Goal: Information Seeking & Learning: Learn about a topic

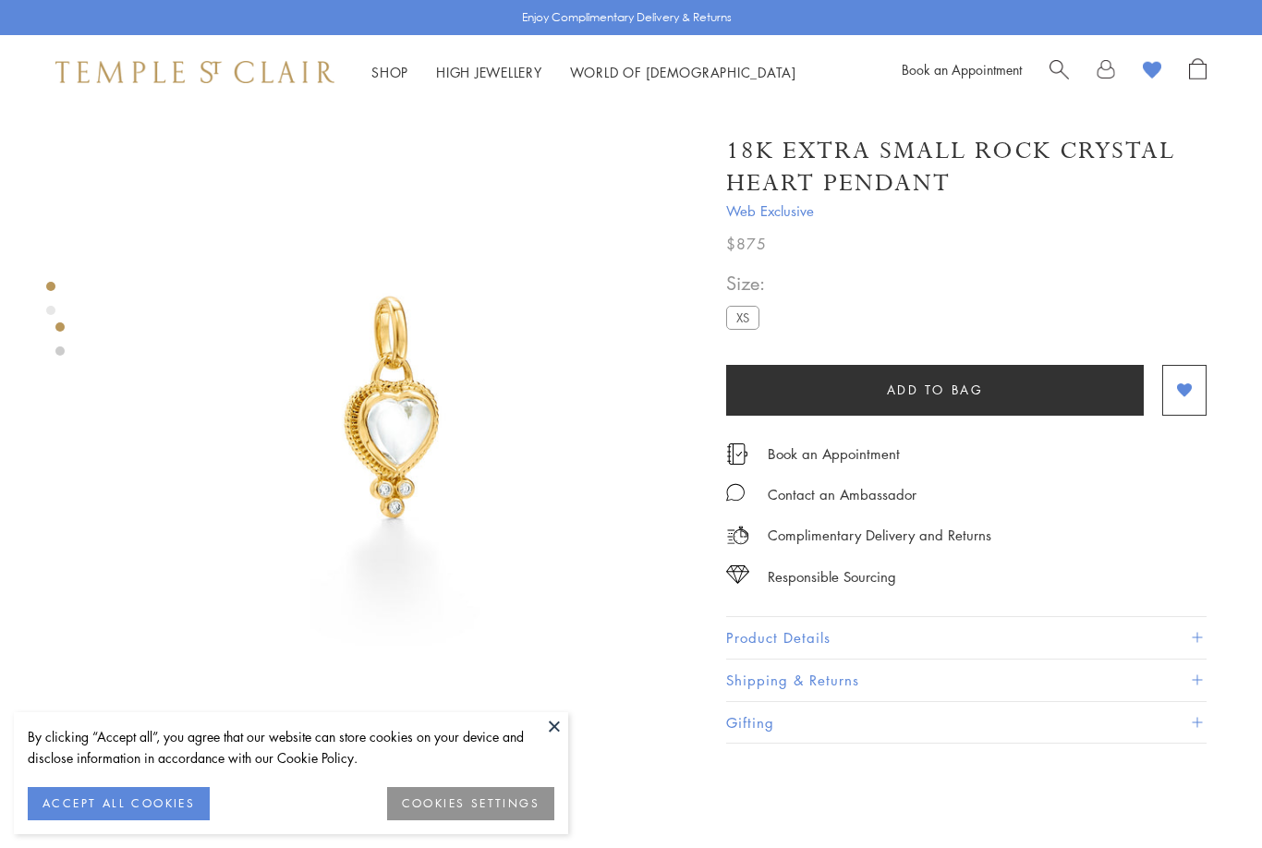
click at [813, 624] on button "Product Details" at bounding box center [966, 638] width 480 height 42
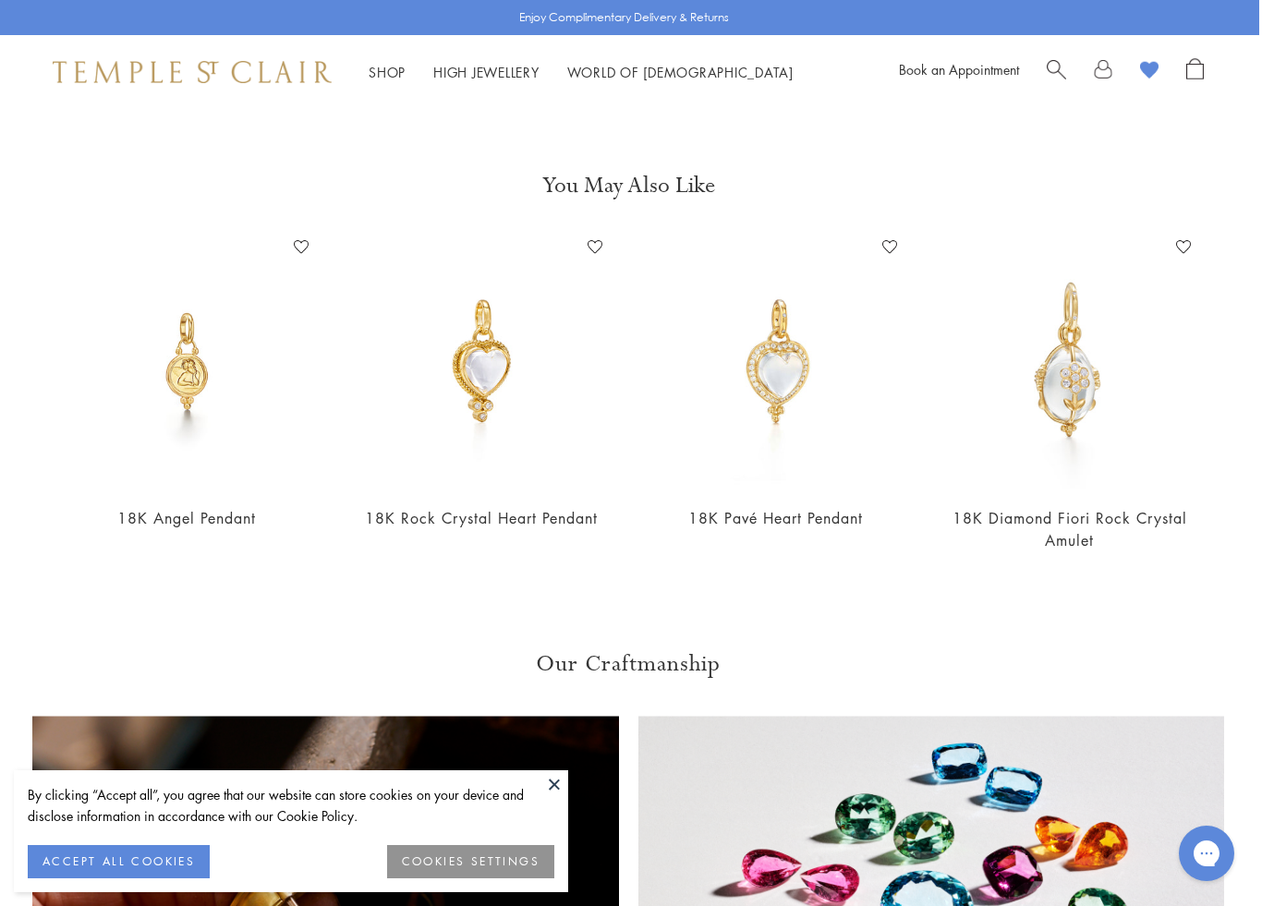
scroll to position [1249, 3]
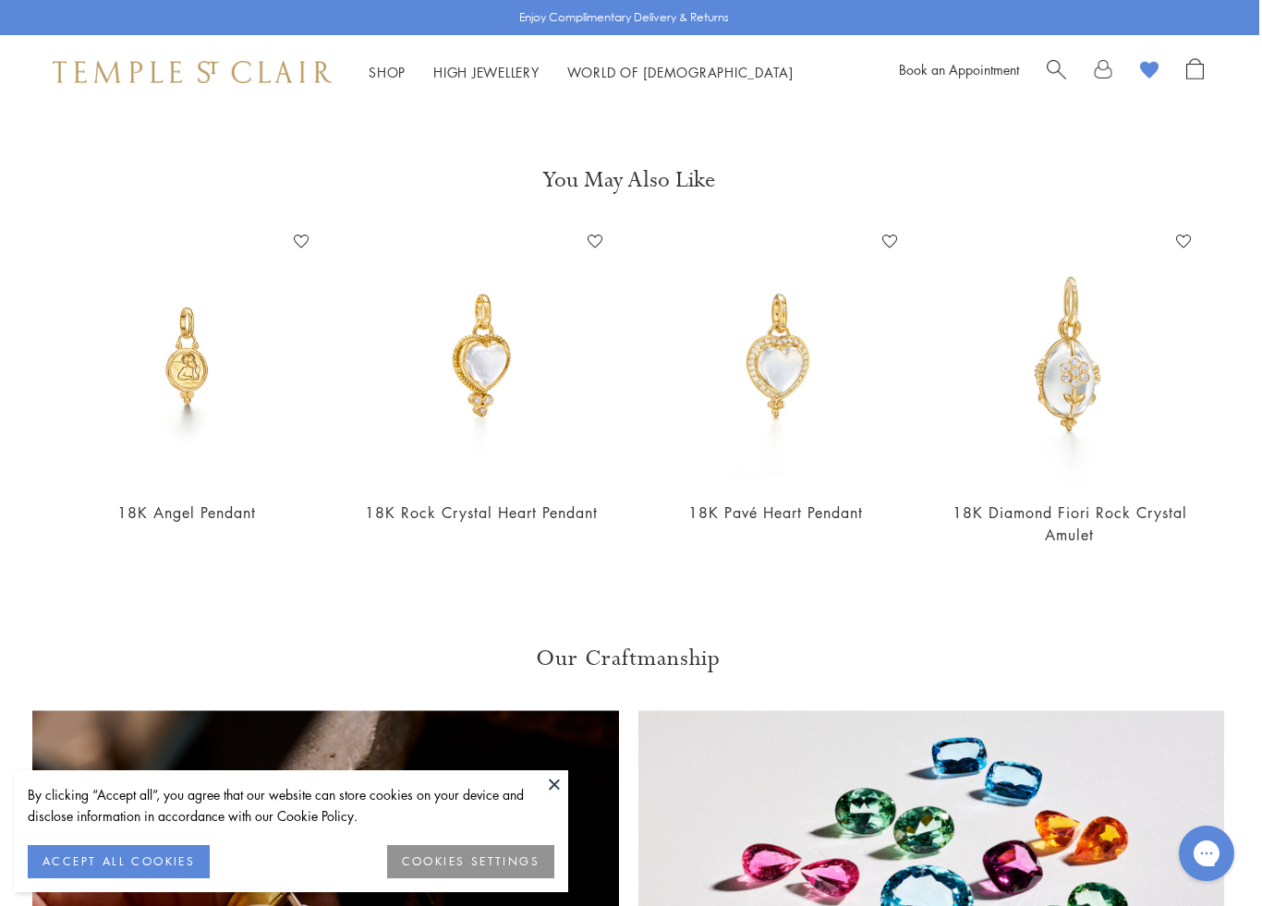
click at [511, 394] on img at bounding box center [482, 356] width 258 height 258
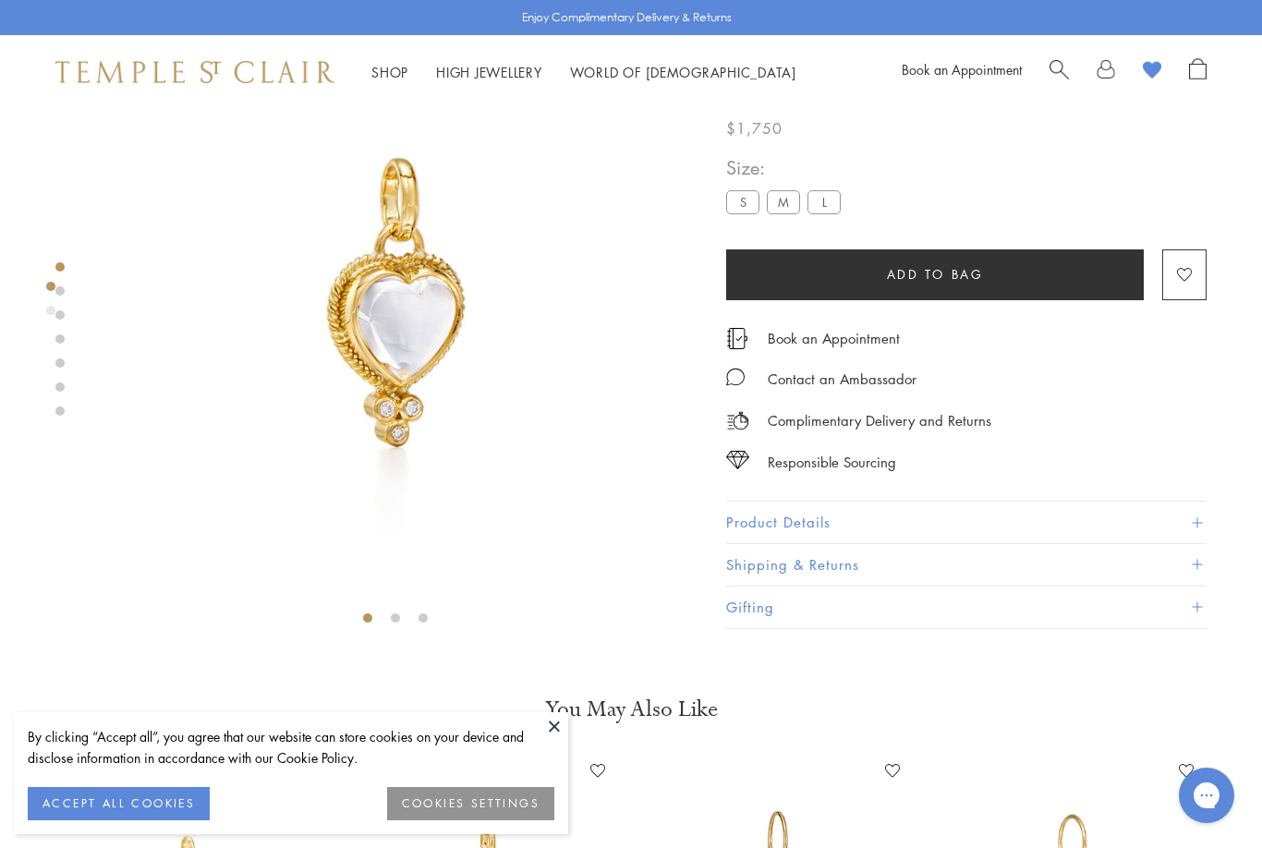
click at [812, 513] on button "Product Details" at bounding box center [966, 524] width 480 height 42
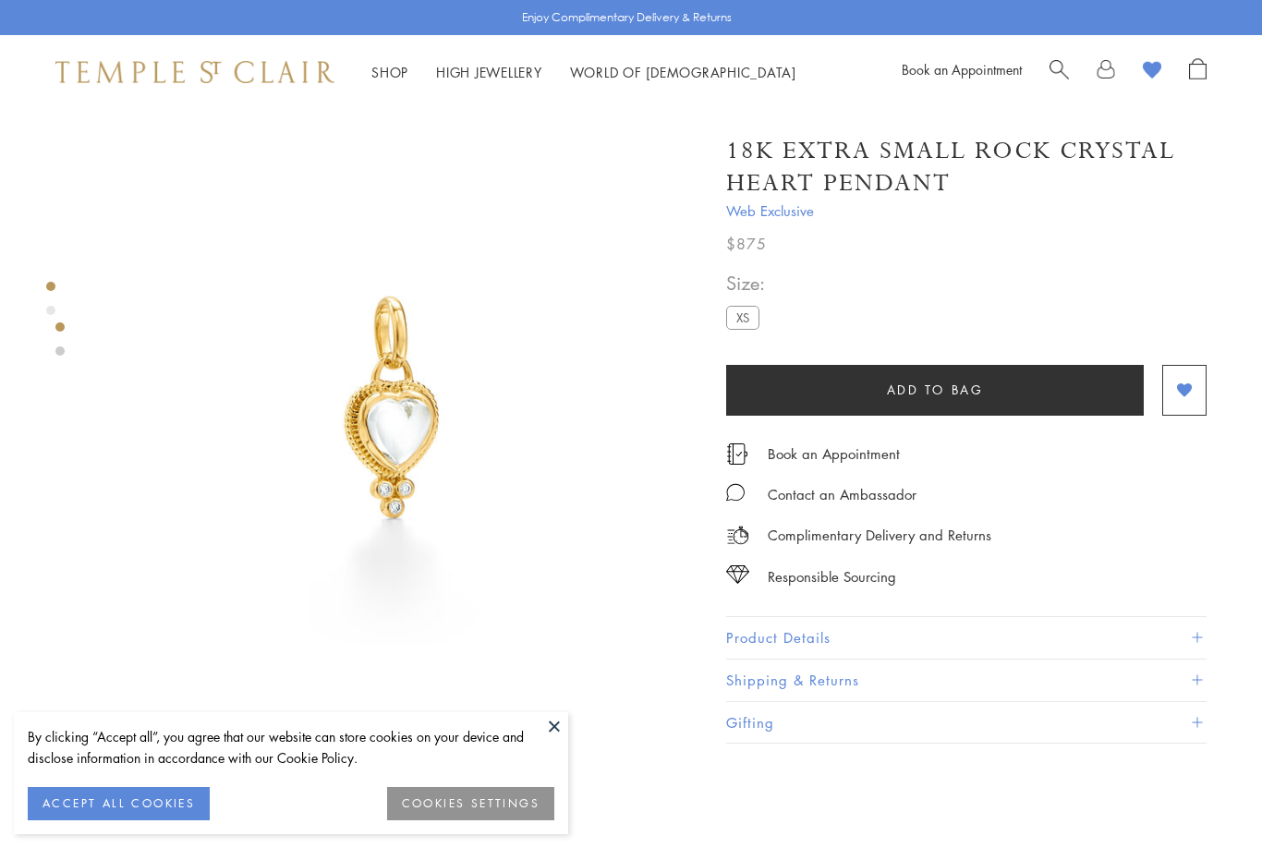
click at [797, 630] on button "Product Details" at bounding box center [966, 638] width 480 height 42
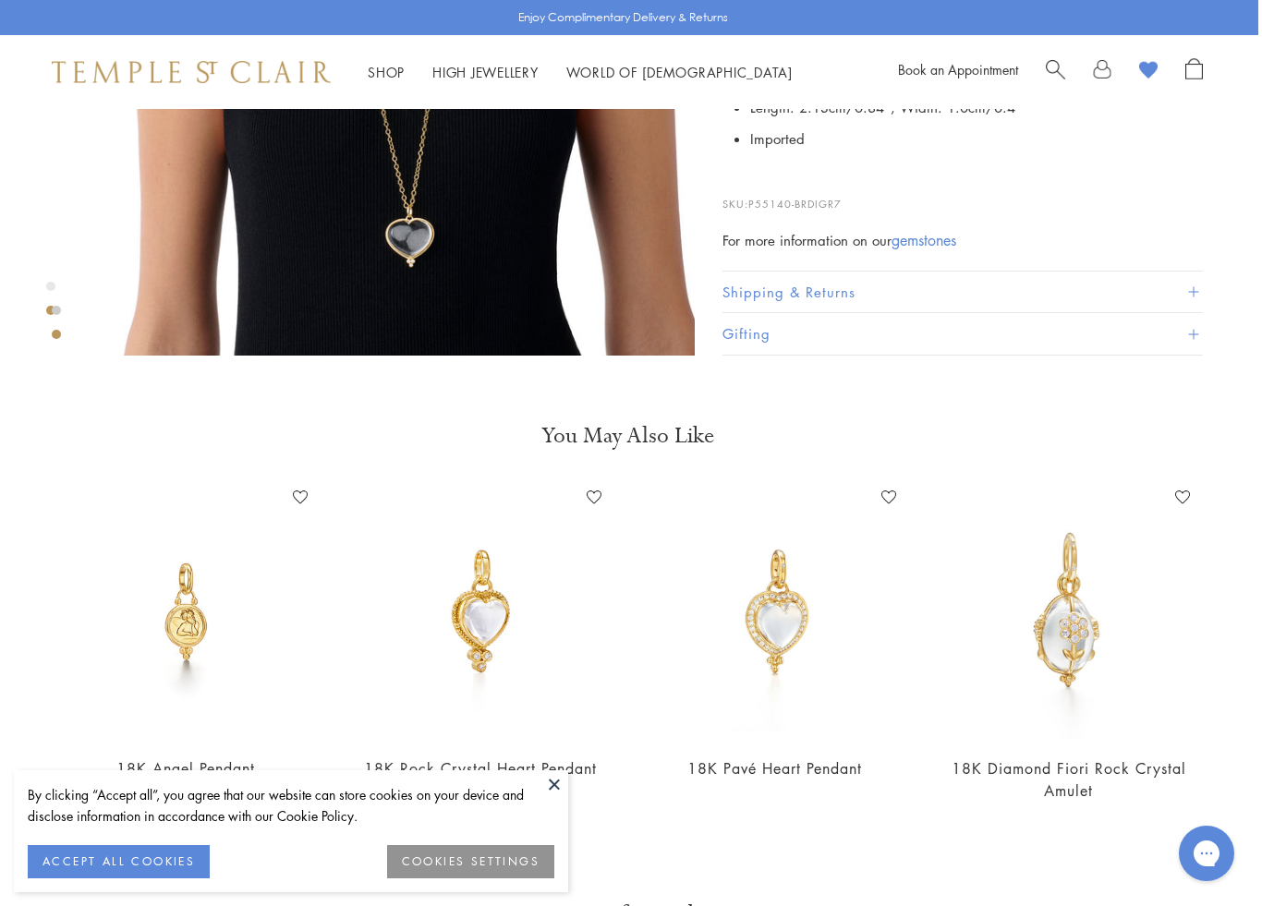
scroll to position [1014, 4]
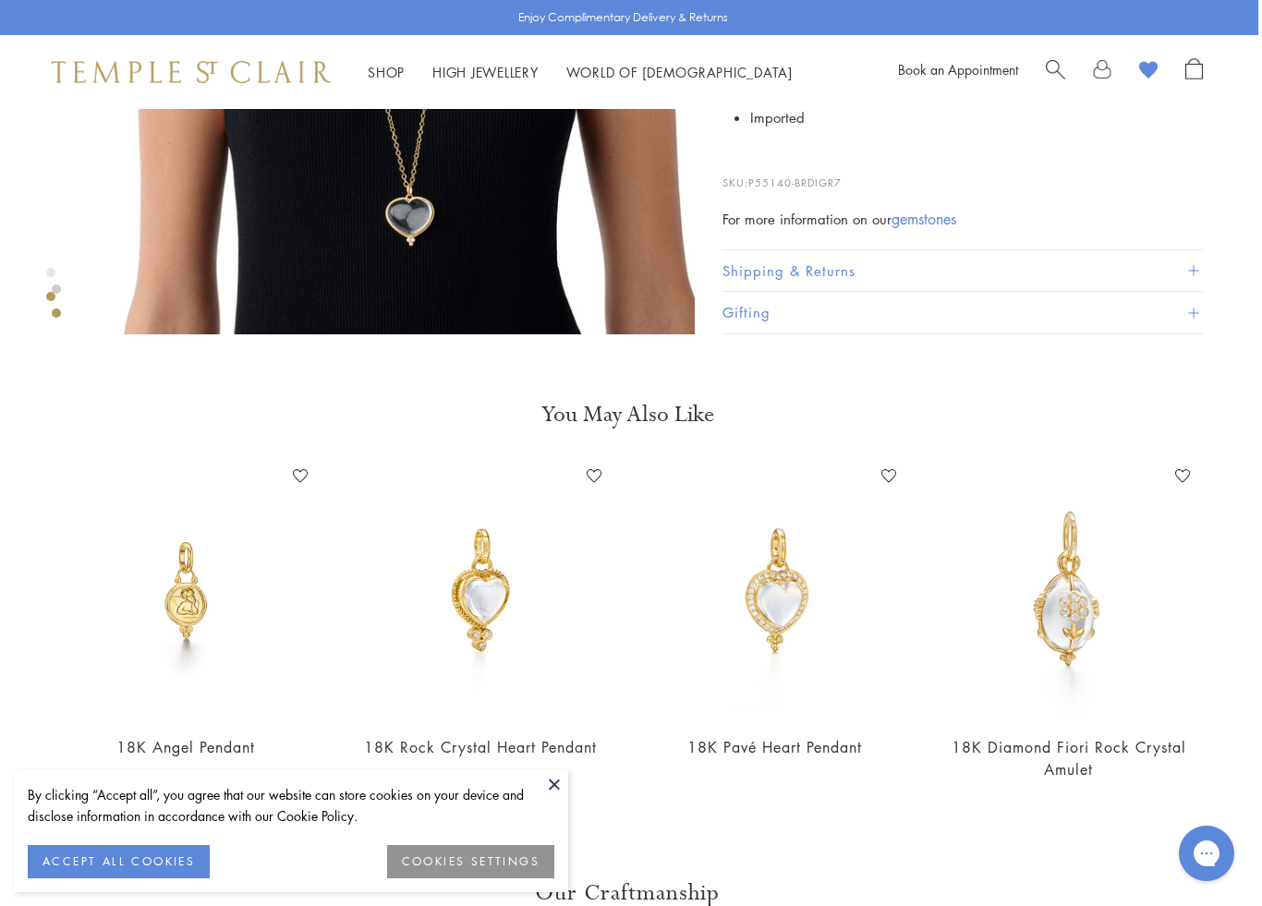
click at [503, 595] on img at bounding box center [481, 591] width 258 height 258
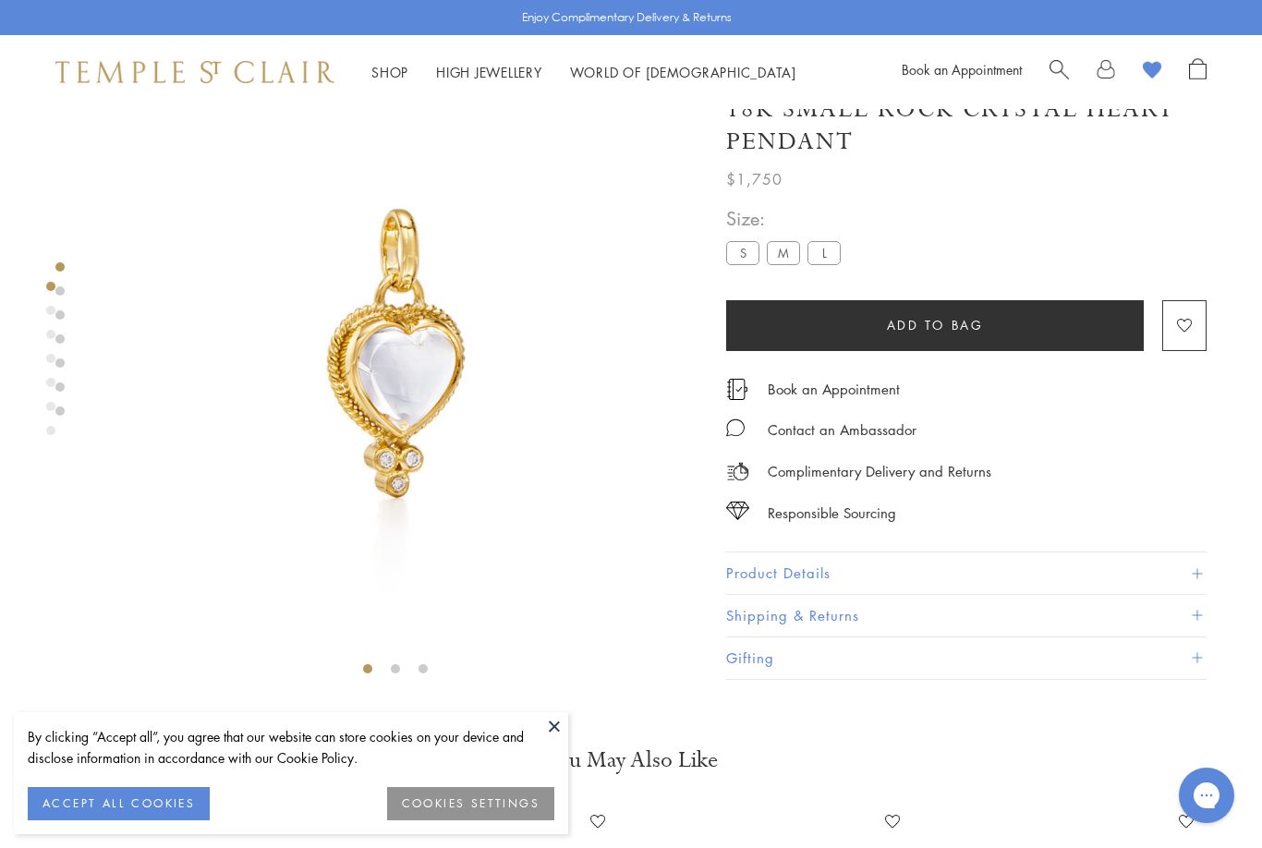
click at [810, 574] on button "Product Details" at bounding box center [966, 574] width 480 height 42
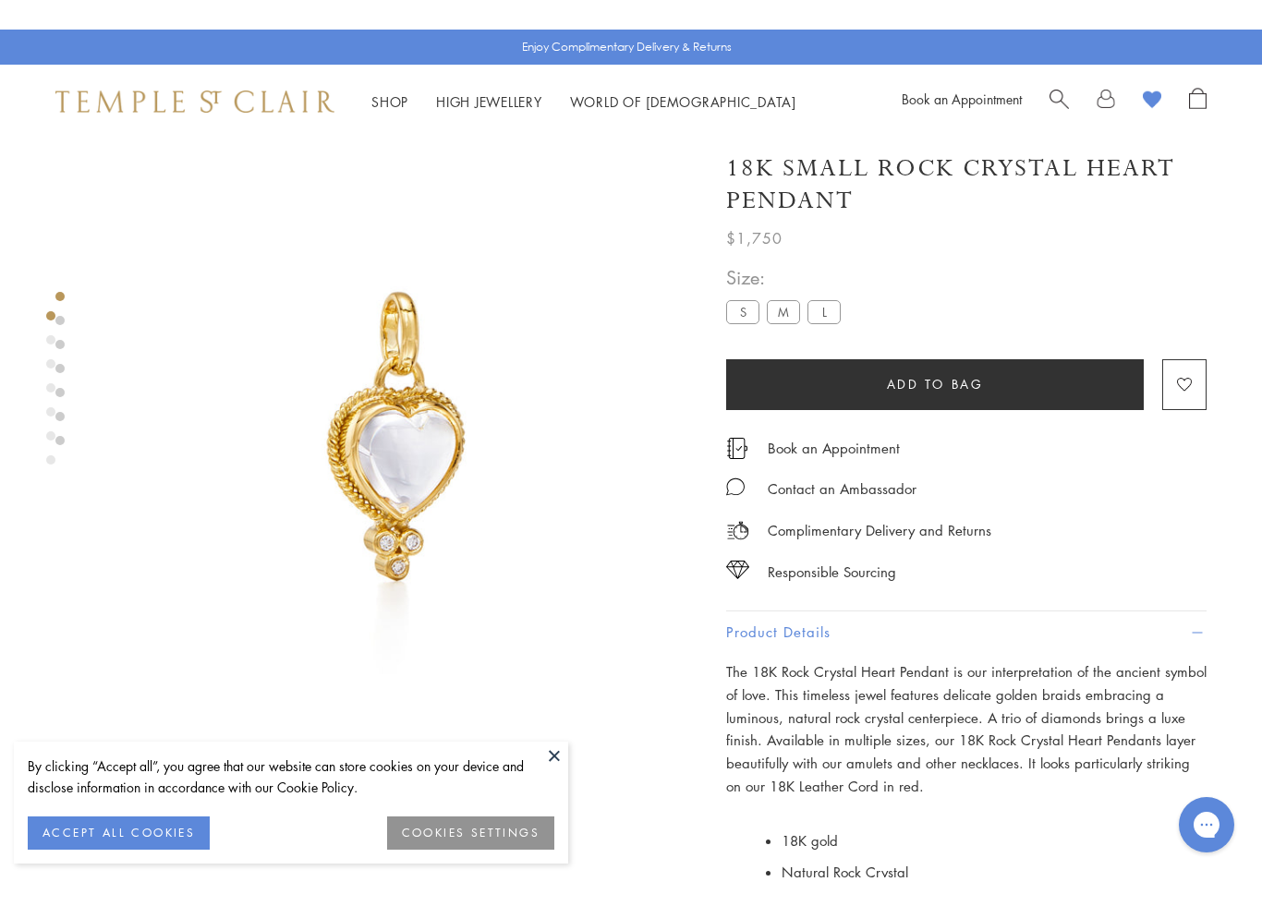
scroll to position [10, 0]
